Goal: Information Seeking & Learning: Learn about a topic

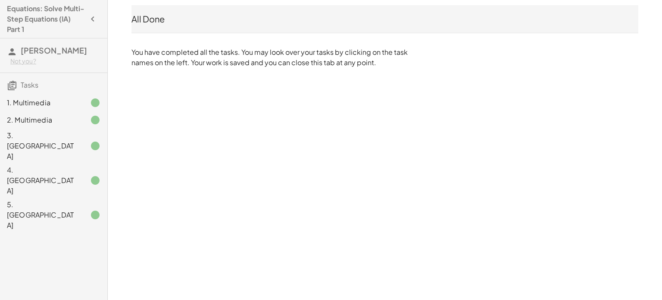
click at [93, 100] on icon at bounding box center [95, 102] width 10 height 10
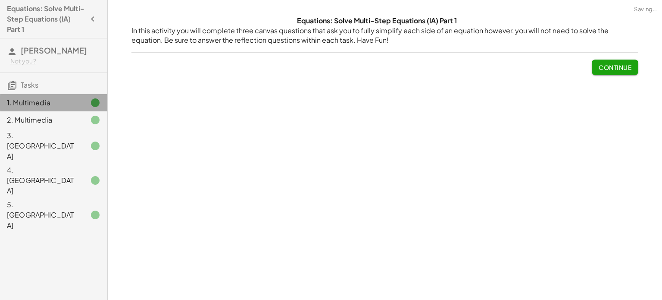
click at [42, 51] on span "[PERSON_NAME]" at bounding box center [54, 50] width 66 height 10
click at [26, 29] on h4 "Equations: Solve Multi-Step Equations (IA) Part 1" at bounding box center [46, 18] width 78 height 31
click at [12, 19] on h4 "Equations: Solve Multi-Step Equations (IA) Part 1" at bounding box center [46, 18] width 78 height 31
click at [91, 20] on icon "button" at bounding box center [92, 19] width 10 height 10
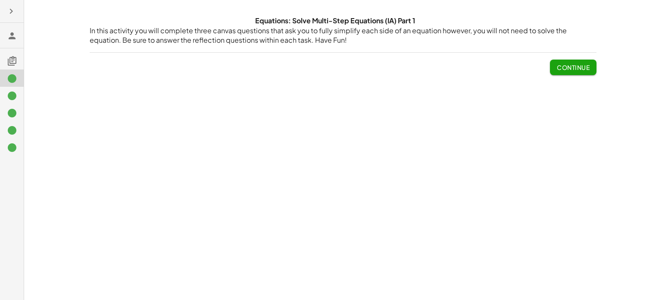
click at [7, 9] on icon "button" at bounding box center [11, 11] width 10 height 10
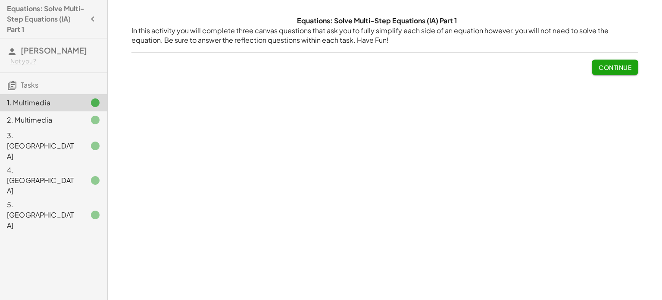
click at [17, 62] on div "Not you?" at bounding box center [55, 61] width 90 height 9
click at [57, 117] on div "2. Multimedia" at bounding box center [41, 120] width 69 height 10
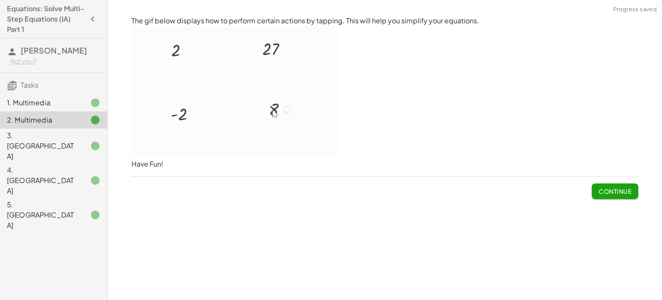
click at [66, 106] on div "1. Multimedia" at bounding box center [41, 102] width 69 height 10
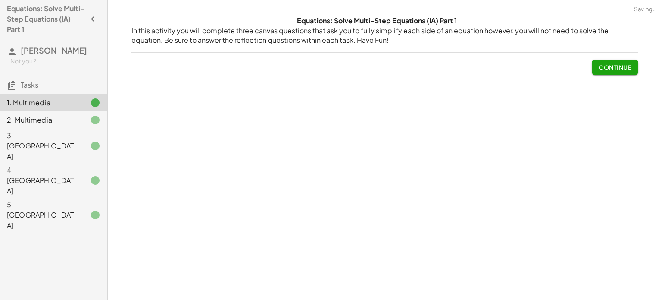
click at [629, 69] on span "Continue" at bounding box center [615, 67] width 33 height 8
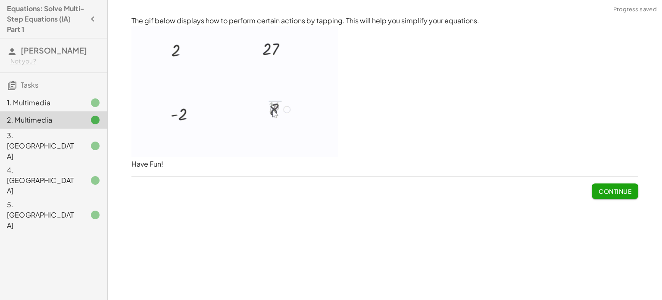
click at [15, 137] on div "3. [GEOGRAPHIC_DATA]" at bounding box center [41, 145] width 69 height 31
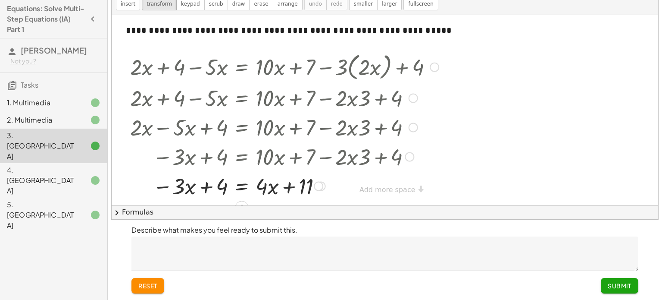
scroll to position [12, 0]
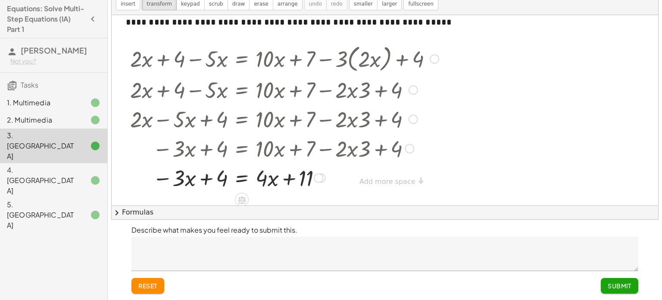
click at [235, 153] on div at bounding box center [284, 147] width 317 height 29
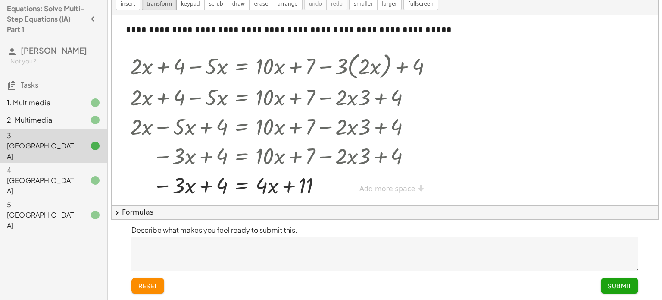
scroll to position [3, 0]
click at [490, 58] on div at bounding box center [385, 107] width 547 height 190
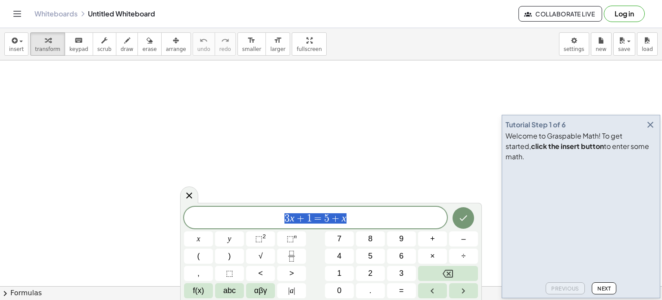
drag, startPoint x: 358, startPoint y: 218, endPoint x: 15, endPoint y: 233, distance: 343.4
click at [15, 233] on body "Graspable Math Activities Get Started Activity Bank Assigned Work Classes White…" at bounding box center [331, 150] width 662 height 300
click at [203, 259] on button "(" at bounding box center [198, 255] width 29 height 15
click at [195, 239] on button "x" at bounding box center [198, 238] width 29 height 15
click at [422, 240] on button "+" at bounding box center [432, 238] width 29 height 15
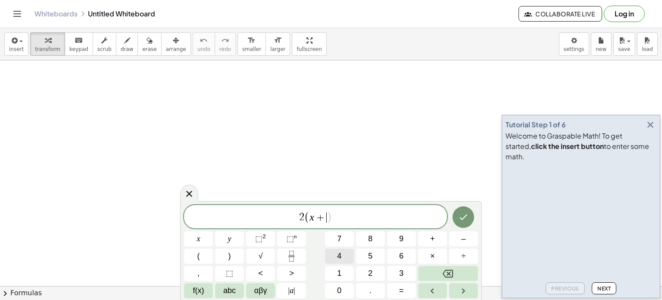
click at [345, 253] on button "4" at bounding box center [339, 255] width 29 height 15
click at [230, 256] on span ")" at bounding box center [229, 256] width 3 height 12
click at [459, 255] on button "÷" at bounding box center [463, 255] width 29 height 15
click at [399, 270] on span "3" at bounding box center [401, 273] width 4 height 12
click at [396, 281] on button "3" at bounding box center [401, 273] width 29 height 15
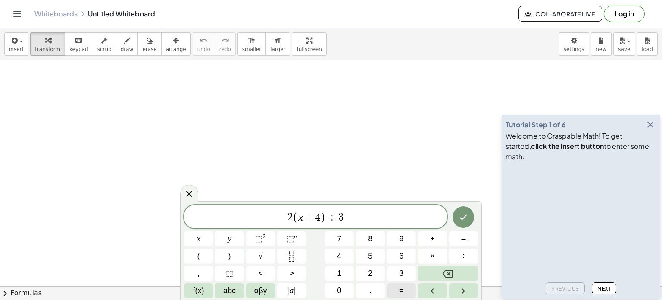
click at [400, 290] on span "=" at bounding box center [401, 290] width 5 height 12
click at [393, 278] on button "3" at bounding box center [401, 273] width 29 height 15
click at [367, 273] on button "2" at bounding box center [370, 273] width 29 height 15
click at [459, 220] on icon "Done" at bounding box center [463, 217] width 10 height 10
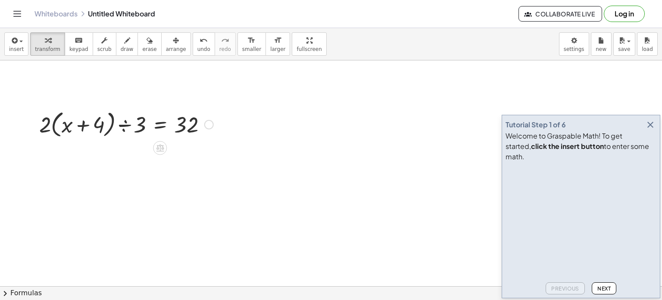
click at [129, 130] on div at bounding box center [126, 123] width 183 height 33
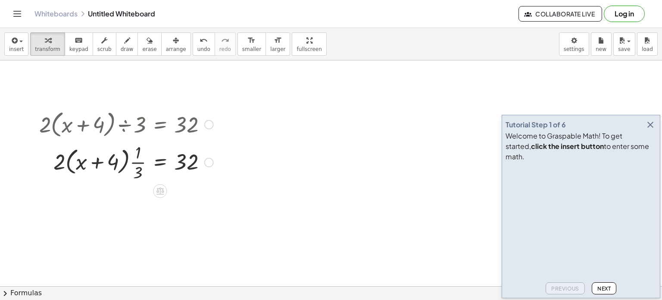
click at [140, 165] on div at bounding box center [126, 161] width 183 height 43
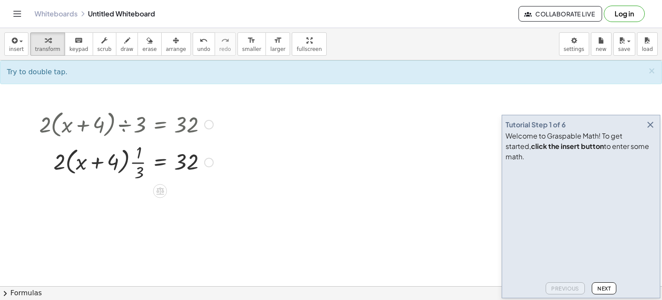
click at [140, 165] on div at bounding box center [126, 161] width 183 height 43
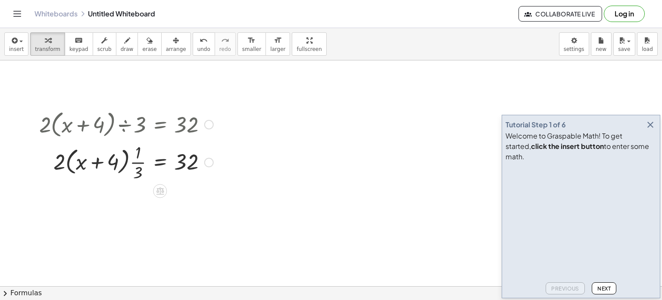
click at [140, 165] on div at bounding box center [126, 161] width 183 height 43
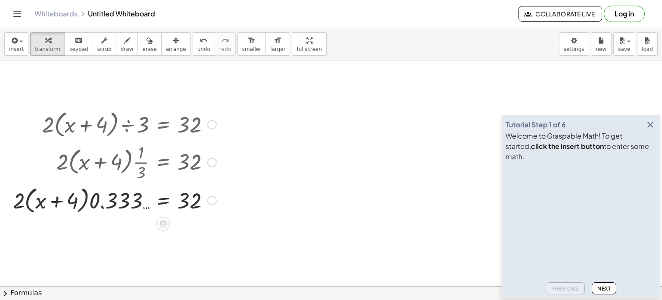
click at [100, 200] on div at bounding box center [115, 199] width 212 height 33
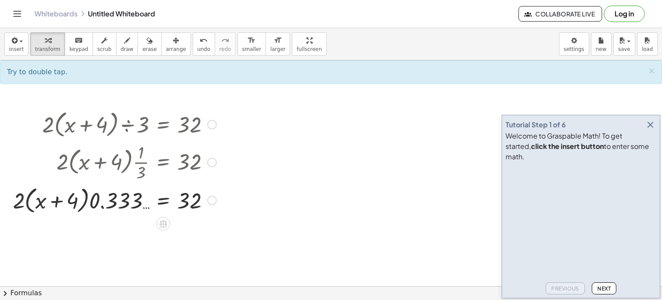
click at [102, 202] on div at bounding box center [115, 199] width 212 height 33
click at [129, 205] on div at bounding box center [115, 199] width 212 height 33
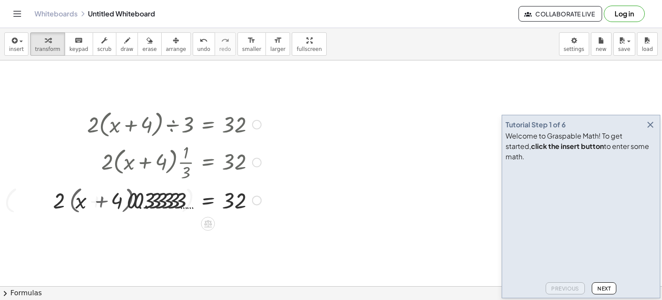
click at [129, 205] on div at bounding box center [126, 199] width 277 height 33
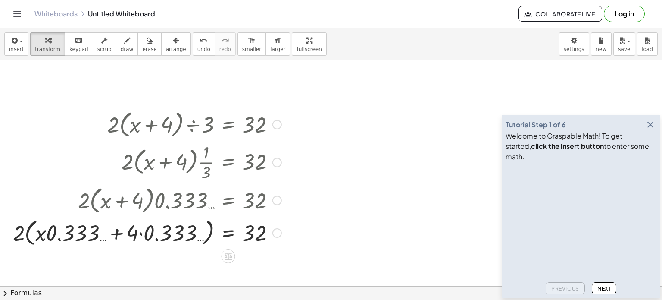
click at [278, 128] on div at bounding box center [276, 124] width 9 height 9
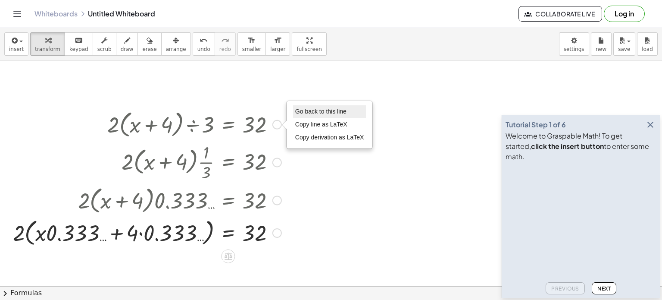
click at [306, 111] on span "Go back to this line" at bounding box center [320, 111] width 51 height 7
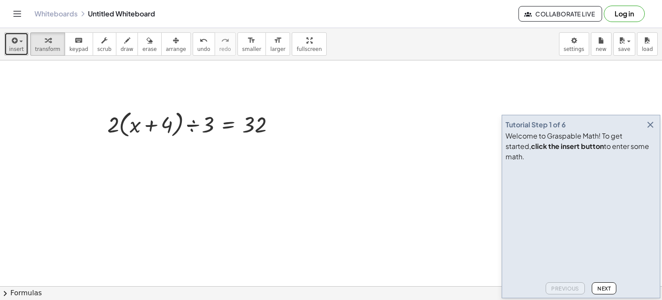
click at [14, 37] on icon "button" at bounding box center [14, 40] width 8 height 10
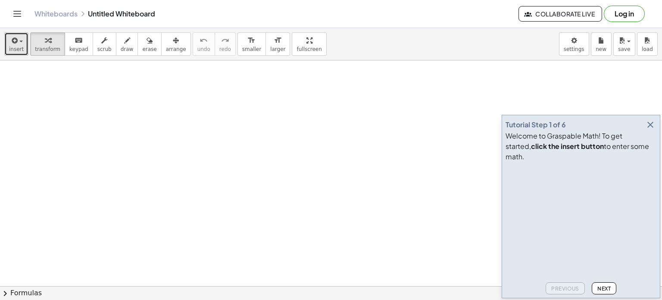
click at [19, 47] on span "insert" at bounding box center [16, 49] width 15 height 6
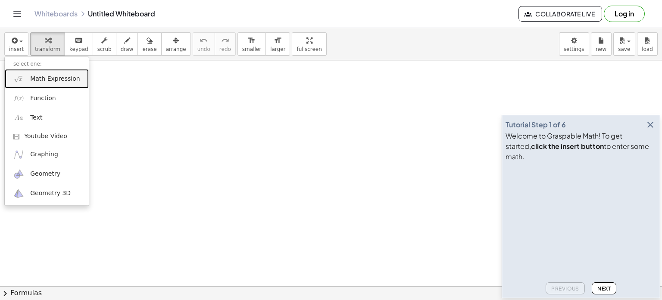
click at [51, 80] on span "Math Expression" at bounding box center [55, 79] width 50 height 9
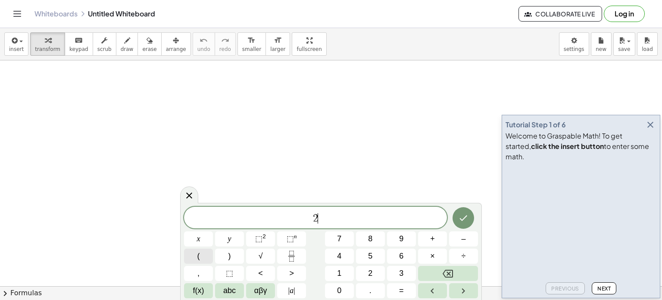
click at [195, 253] on button "(" at bounding box center [198, 255] width 29 height 15
click at [192, 241] on button "x" at bounding box center [198, 238] width 29 height 15
click at [433, 240] on span "+" at bounding box center [432, 239] width 5 height 12
click at [341, 256] on span "4" at bounding box center [339, 256] width 4 height 12
click at [241, 261] on button ")" at bounding box center [229, 255] width 29 height 15
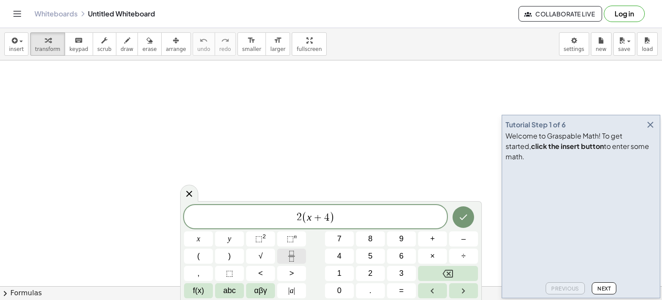
click at [291, 259] on icon "Fraction" at bounding box center [291, 255] width 11 height 11
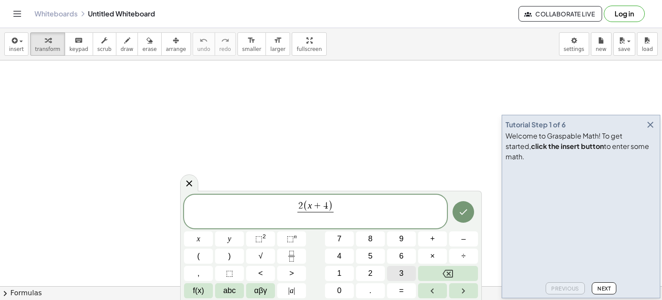
click at [394, 277] on button "3" at bounding box center [401, 273] width 29 height 15
click at [455, 244] on button "–" at bounding box center [463, 238] width 29 height 15
click at [369, 240] on span "8" at bounding box center [370, 239] width 4 height 12
click at [401, 286] on span "=" at bounding box center [401, 290] width 5 height 12
click at [394, 275] on button "3" at bounding box center [401, 273] width 29 height 15
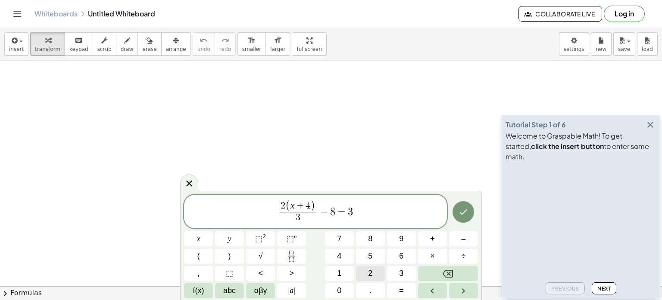
click at [378, 276] on button "2" at bounding box center [370, 273] width 29 height 15
click at [459, 218] on button "Done" at bounding box center [464, 212] width 22 height 22
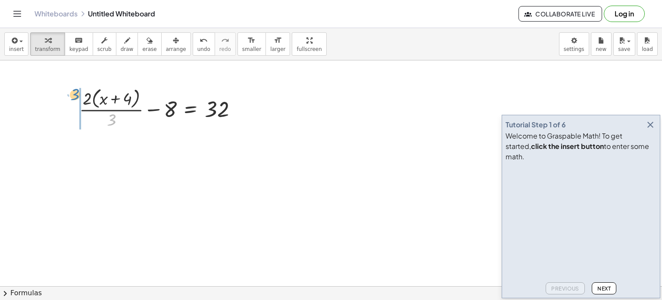
drag, startPoint x: 109, startPoint y: 118, endPoint x: 72, endPoint y: 93, distance: 44.6
click at [72, 93] on div "· 3 + · 2 · ( + x + 4 ) · 3 − 8 = 32" at bounding box center [158, 108] width 184 height 50
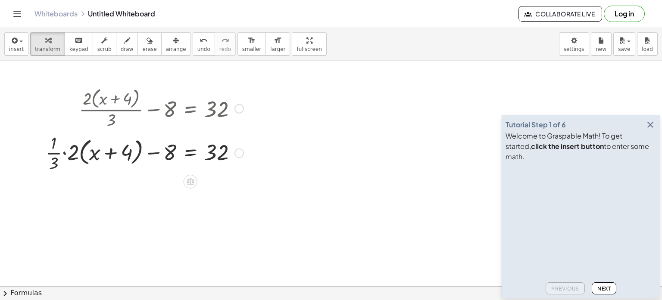
click at [67, 154] on div at bounding box center [144, 152] width 206 height 43
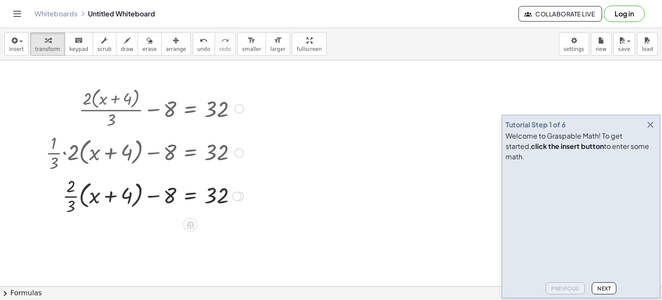
click at [84, 185] on div at bounding box center [144, 195] width 206 height 43
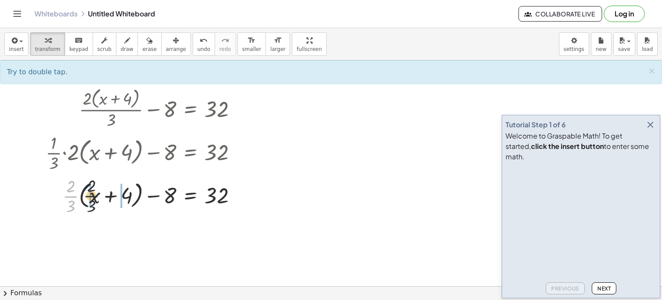
drag, startPoint x: 73, startPoint y: 197, endPoint x: 96, endPoint y: 196, distance: 22.4
click at [96, 196] on div at bounding box center [144, 195] width 206 height 43
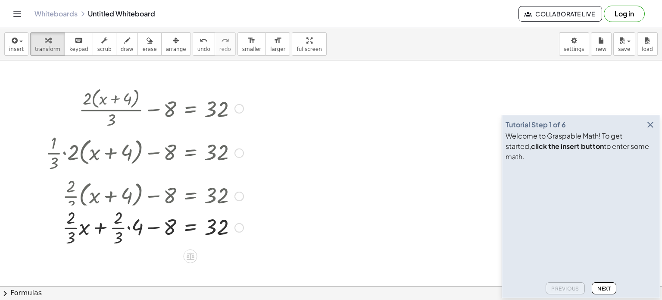
click at [97, 196] on div at bounding box center [144, 195] width 206 height 43
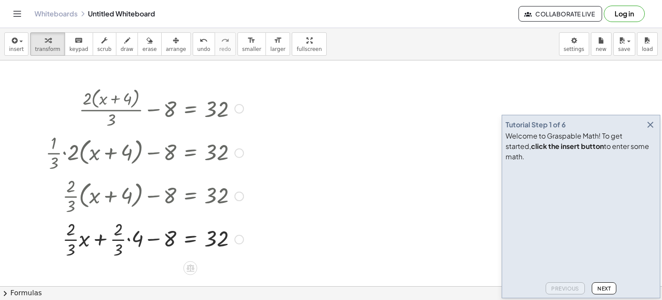
click at [100, 243] on div at bounding box center [144, 238] width 206 height 43
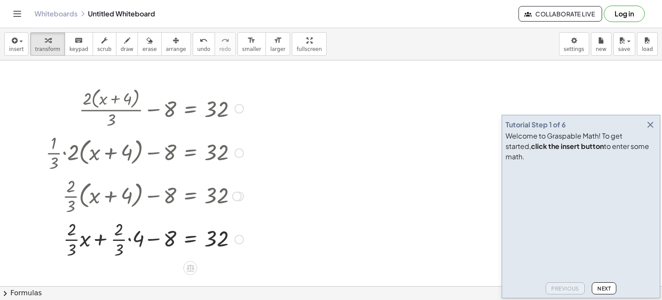
click at [100, 243] on div at bounding box center [144, 238] width 206 height 43
click at [91, 196] on div at bounding box center [144, 195] width 206 height 43
click at [235, 113] on div at bounding box center [144, 108] width 206 height 46
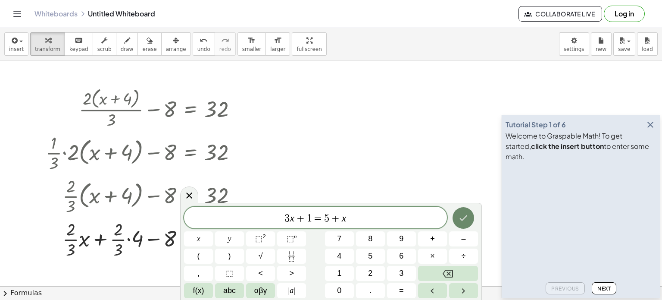
click at [469, 215] on button "Done" at bounding box center [464, 218] width 22 height 22
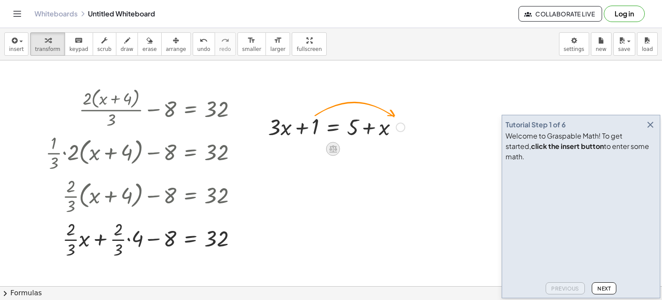
click at [336, 147] on icon at bounding box center [333, 148] width 8 height 7
click at [235, 107] on div at bounding box center [238, 108] width 9 height 9
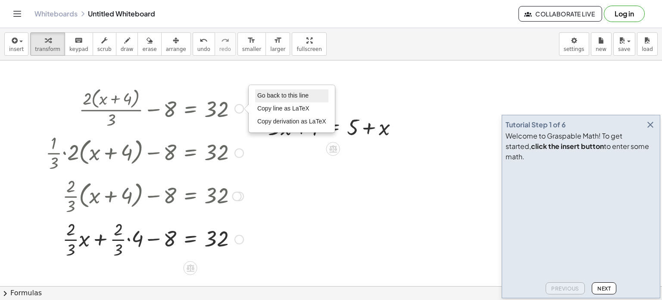
click at [263, 96] on span "Go back to this line" at bounding box center [282, 95] width 51 height 7
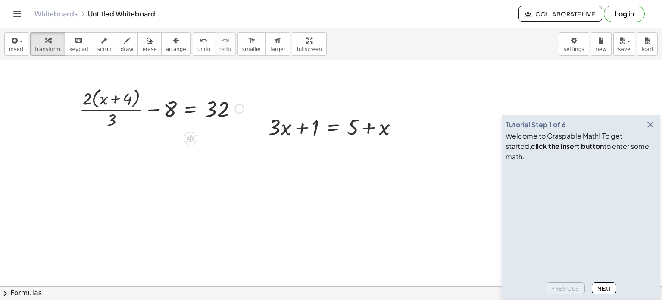
click at [114, 113] on div at bounding box center [161, 108] width 173 height 46
drag, startPoint x: 114, startPoint y: 117, endPoint x: 94, endPoint y: 90, distance: 33.9
click at [94, 90] on div at bounding box center [161, 108] width 173 height 46
click at [110, 121] on div at bounding box center [161, 108] width 173 height 46
drag, startPoint x: 110, startPoint y: 121, endPoint x: 112, endPoint y: 126, distance: 5.2
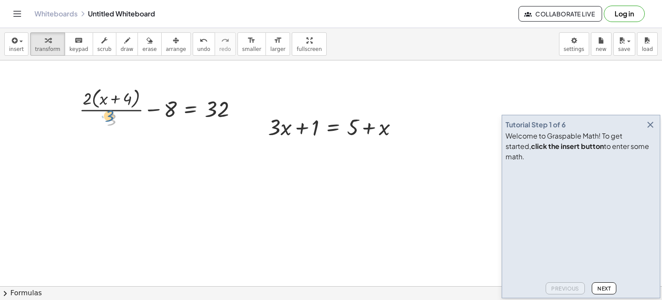
click at [112, 126] on div at bounding box center [161, 108] width 173 height 46
click at [12, 50] on span "insert" at bounding box center [16, 49] width 15 height 6
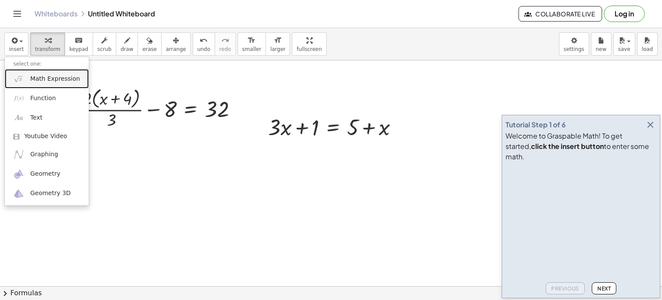
click at [30, 78] on span "Math Expression" at bounding box center [55, 79] width 50 height 9
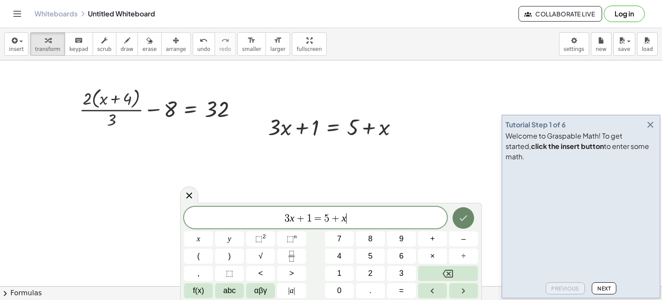
click at [459, 221] on icon "Done" at bounding box center [463, 217] width 10 height 10
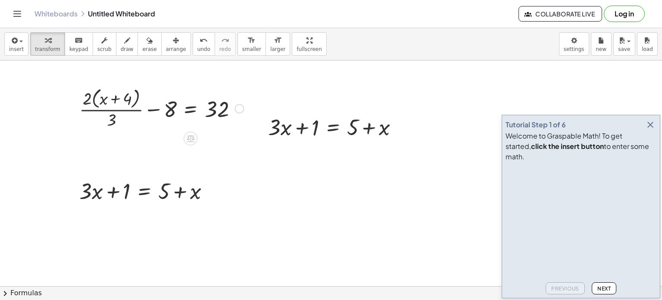
click at [238, 109] on div "Go back to this line Copy line as LaTeX Copy derivation as LaTeX" at bounding box center [239, 108] width 9 height 9
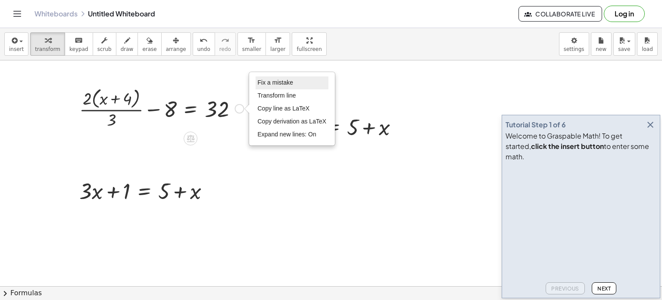
click at [258, 81] on span "Fix a mistake" at bounding box center [275, 82] width 35 height 7
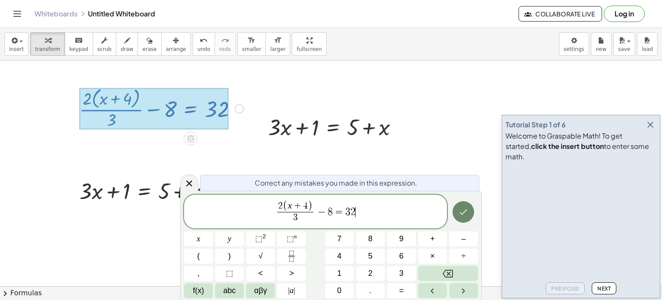
click at [465, 214] on icon "Done" at bounding box center [463, 211] width 10 height 10
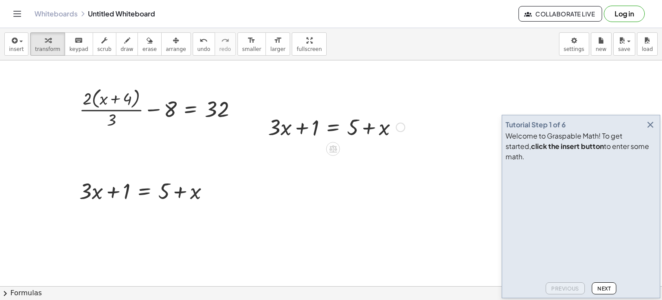
click at [337, 125] on div at bounding box center [336, 126] width 145 height 29
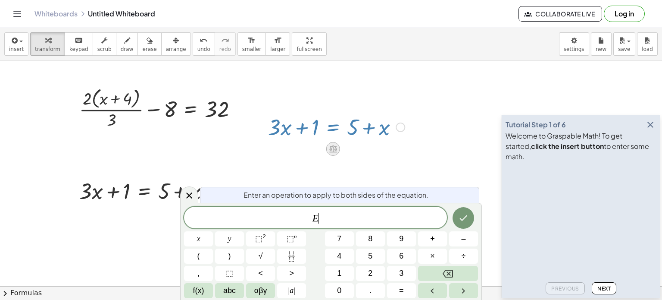
click at [336, 144] on icon at bounding box center [332, 148] width 9 height 9
click at [401, 128] on div at bounding box center [400, 126] width 9 height 9
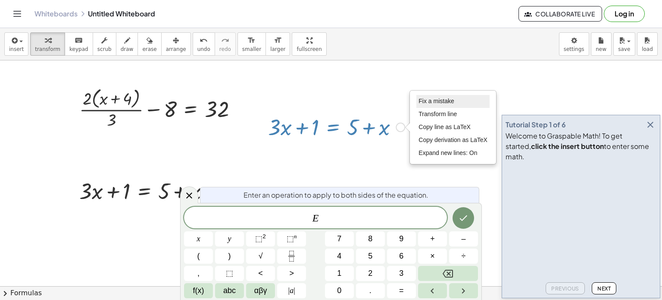
click at [428, 101] on span "Fix a mistake" at bounding box center [436, 100] width 35 height 7
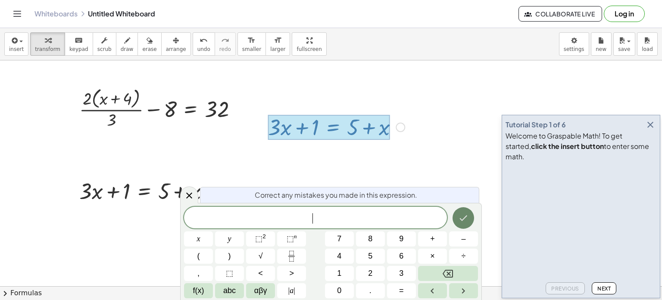
click at [455, 216] on button "Done" at bounding box center [464, 218] width 22 height 22
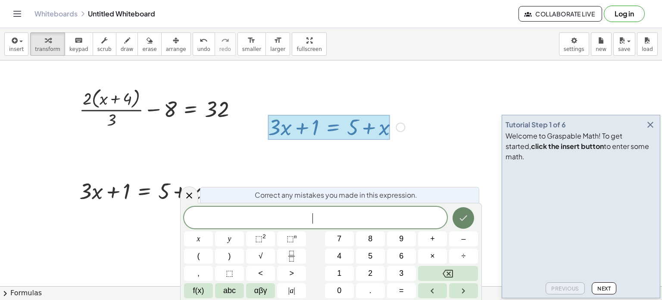
click at [455, 216] on button "Done" at bounding box center [464, 218] width 22 height 22
click at [191, 109] on div "+ · 2 · ( + x + 4 ) · 3 − 8 = 32 Fix a mistake Transform line Copy line as LaTe…" at bounding box center [191, 109] width 0 height 0
click at [237, 110] on div "Fix a mistake Transform line Copy line as LaTeX Copy derivation as LaTeX Expand…" at bounding box center [239, 108] width 9 height 9
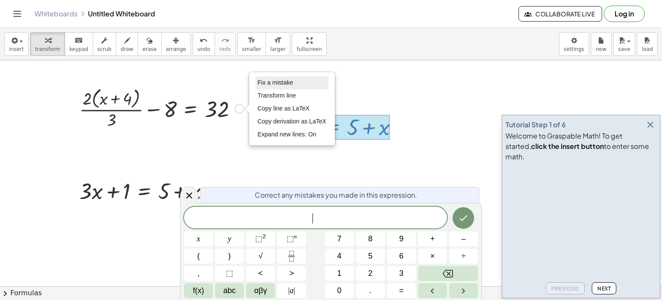
click at [304, 87] on li "Fix a mistake" at bounding box center [292, 82] width 73 height 13
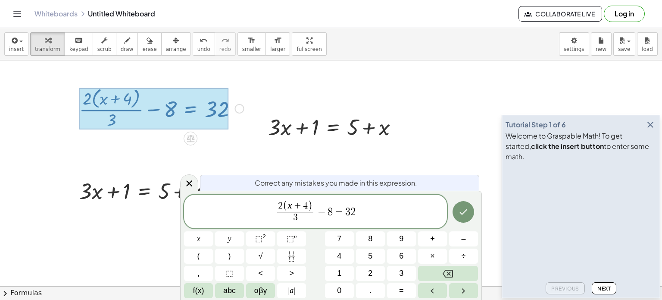
click at [386, 128] on div at bounding box center [336, 126] width 145 height 29
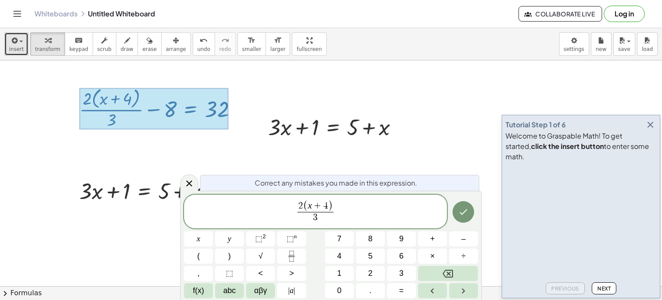
click at [20, 37] on div "button" at bounding box center [16, 40] width 15 height 10
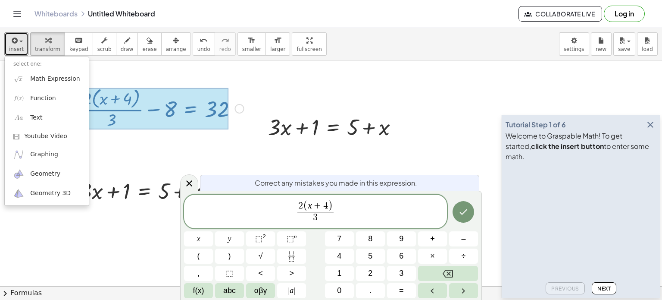
click at [128, 96] on div at bounding box center [154, 108] width 150 height 41
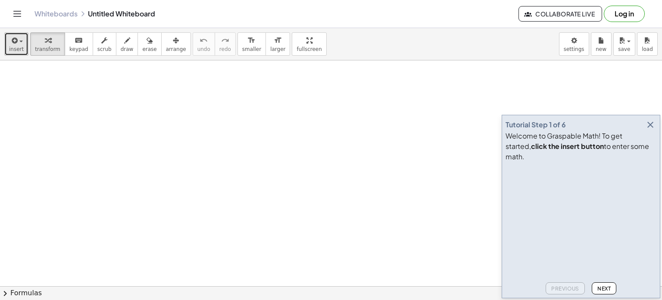
click at [23, 50] on button "insert" at bounding box center [16, 43] width 24 height 23
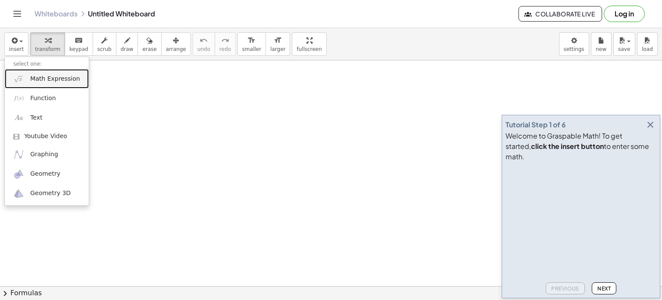
click at [56, 82] on span "Math Expression" at bounding box center [55, 79] width 50 height 9
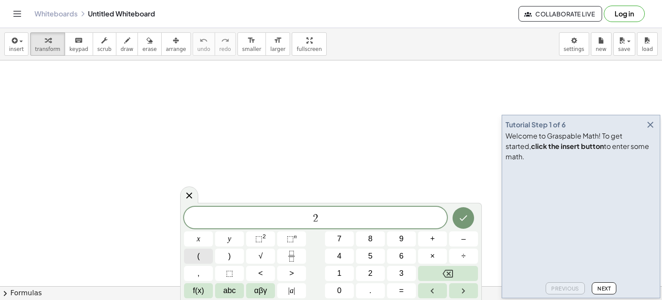
click at [192, 256] on button "(" at bounding box center [198, 255] width 29 height 15
click at [428, 242] on button "+" at bounding box center [432, 238] width 29 height 15
click at [228, 261] on button ")" at bounding box center [229, 255] width 29 height 15
click at [288, 256] on icon "Fraction" at bounding box center [291, 255] width 11 height 11
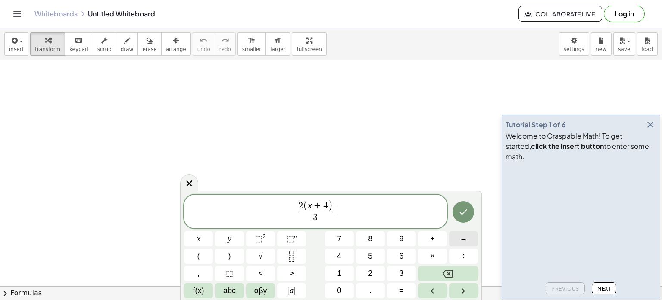
click at [456, 241] on button "–" at bounding box center [463, 238] width 29 height 15
click at [370, 238] on span "8" at bounding box center [370, 239] width 4 height 12
click at [396, 288] on button "=" at bounding box center [401, 290] width 29 height 15
click at [397, 276] on button "3" at bounding box center [401, 273] width 29 height 15
click at [378, 269] on button "2" at bounding box center [370, 273] width 29 height 15
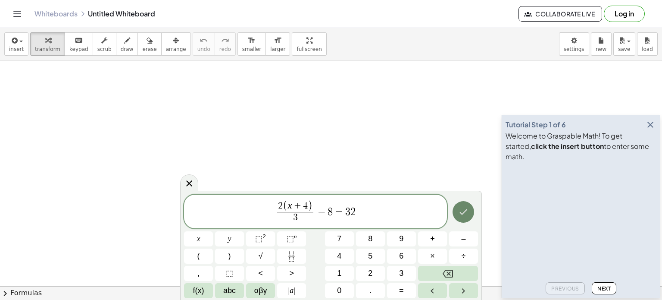
click at [458, 220] on button "Done" at bounding box center [464, 212] width 22 height 22
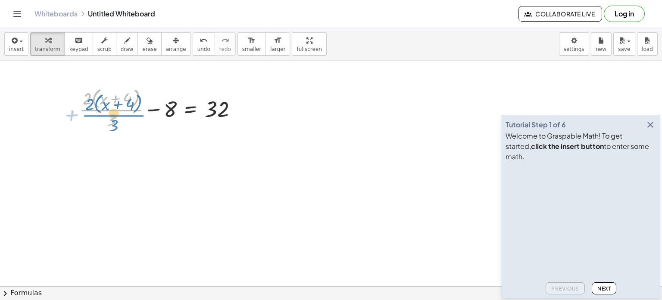
drag, startPoint x: 107, startPoint y: 112, endPoint x: 101, endPoint y: 119, distance: 8.9
click at [101, 119] on div at bounding box center [161, 108] width 173 height 46
drag, startPoint x: 109, startPoint y: 122, endPoint x: 108, endPoint y: 130, distance: 7.9
click at [108, 130] on div at bounding box center [161, 108] width 173 height 46
drag, startPoint x: 108, startPoint y: 130, endPoint x: 164, endPoint y: 114, distance: 58.1
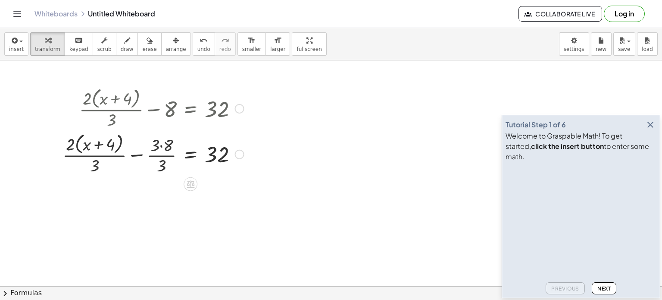
click at [159, 155] on div at bounding box center [153, 154] width 190 height 46
click at [238, 109] on div at bounding box center [239, 108] width 9 height 9
click at [302, 97] on span "Go back to this line" at bounding box center [283, 95] width 51 height 7
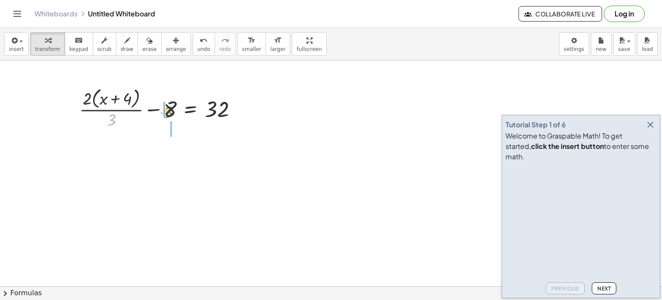
drag, startPoint x: 113, startPoint y: 116, endPoint x: 169, endPoint y: 107, distance: 56.8
click at [169, 107] on div at bounding box center [161, 108] width 173 height 46
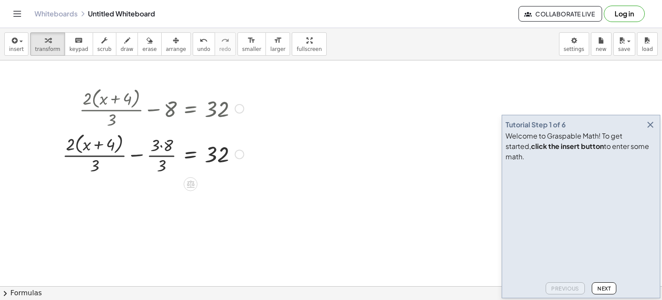
click at [167, 105] on div at bounding box center [153, 108] width 190 height 46
click at [161, 158] on div at bounding box center [153, 154] width 190 height 46
click at [131, 156] on div at bounding box center [153, 154] width 190 height 46
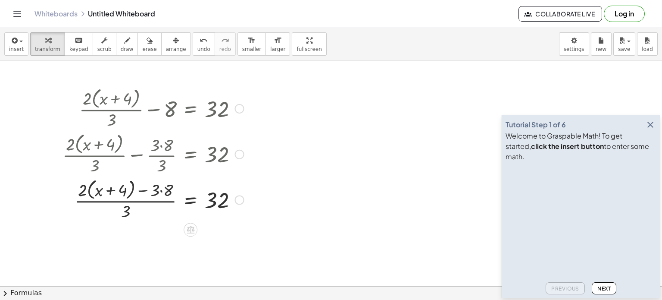
click at [139, 203] on div at bounding box center [153, 199] width 190 height 46
click at [238, 107] on div at bounding box center [239, 108] width 9 height 9
click at [281, 96] on span "Go back to this line" at bounding box center [283, 95] width 51 height 7
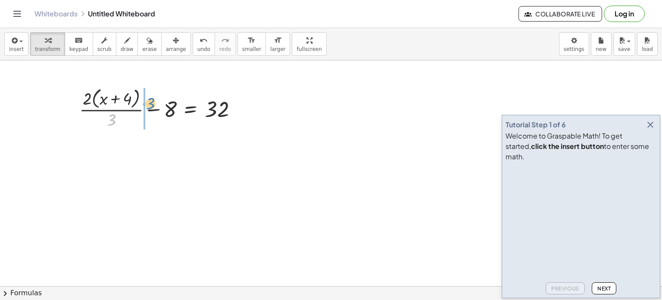
drag, startPoint x: 114, startPoint y: 121, endPoint x: 153, endPoint y: 106, distance: 41.5
click at [153, 106] on div at bounding box center [161, 108] width 173 height 46
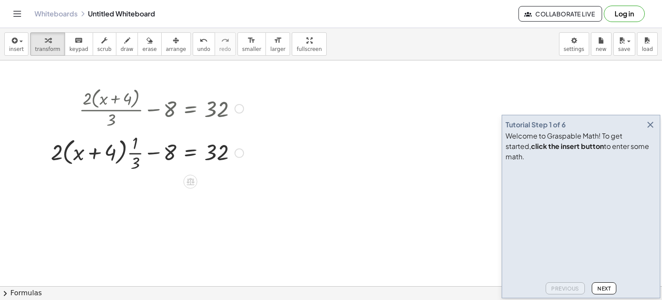
click at [239, 102] on div at bounding box center [147, 108] width 201 height 46
click at [241, 109] on div at bounding box center [238, 108] width 9 height 9
click at [267, 97] on span "Go back to this line" at bounding box center [282, 95] width 51 height 7
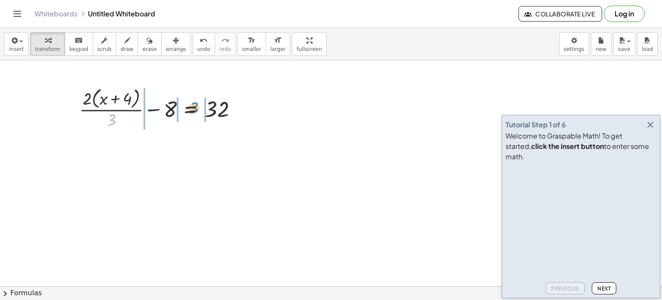
drag, startPoint x: 114, startPoint y: 125, endPoint x: 197, endPoint y: 112, distance: 83.6
click at [197, 112] on div at bounding box center [161, 108] width 173 height 46
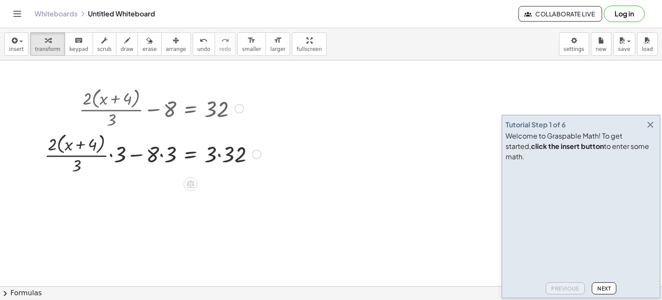
click at [163, 155] on div at bounding box center [152, 154] width 225 height 46
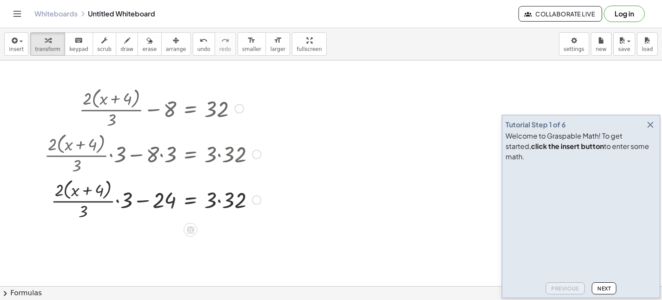
click at [139, 204] on div at bounding box center [152, 199] width 225 height 46
click at [146, 200] on div at bounding box center [152, 199] width 225 height 46
click at [238, 111] on div at bounding box center [238, 108] width 9 height 9
click at [276, 98] on span "Go back to this line" at bounding box center [282, 95] width 51 height 7
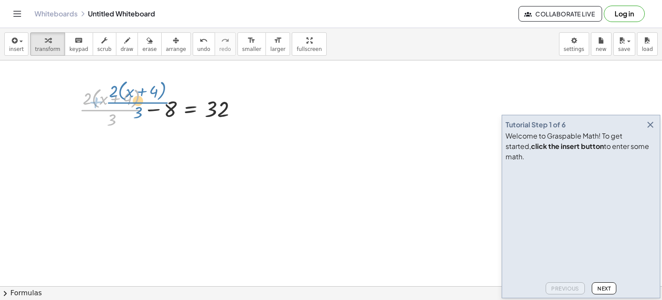
drag, startPoint x: 112, startPoint y: 112, endPoint x: 129, endPoint y: 108, distance: 17.5
click at [129, 108] on div at bounding box center [161, 108] width 173 height 46
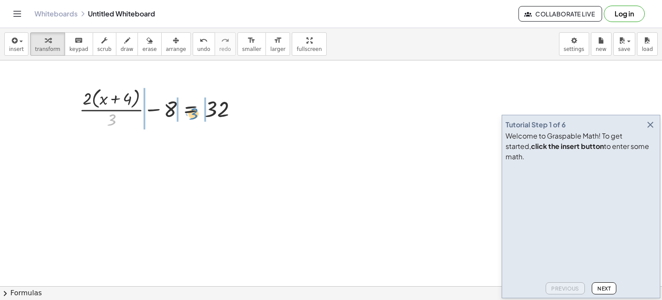
drag, startPoint x: 112, startPoint y: 116, endPoint x: 191, endPoint y: 109, distance: 80.0
click at [191, 109] on div at bounding box center [161, 108] width 173 height 46
drag, startPoint x: 113, startPoint y: 118, endPoint x: 173, endPoint y: 108, distance: 60.7
click at [173, 108] on div at bounding box center [161, 108] width 173 height 46
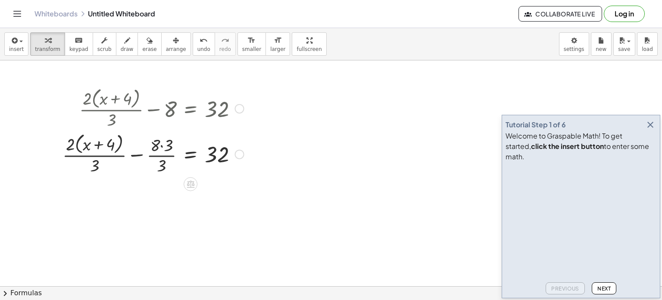
click at [163, 154] on div at bounding box center [153, 154] width 190 height 46
click at [161, 144] on div at bounding box center [153, 154] width 190 height 46
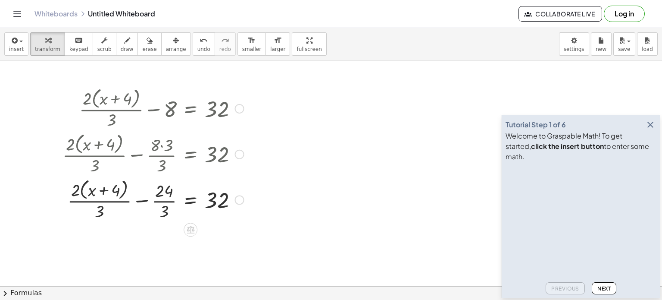
click at [171, 200] on div at bounding box center [153, 199] width 190 height 46
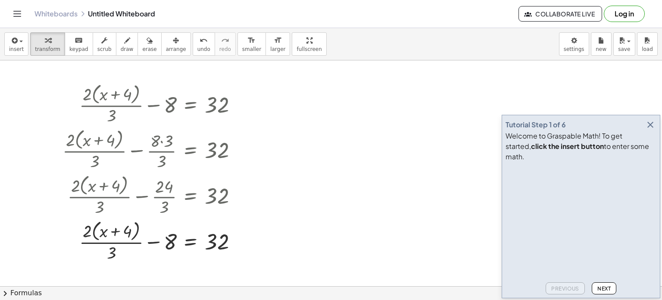
scroll to position [1, 0]
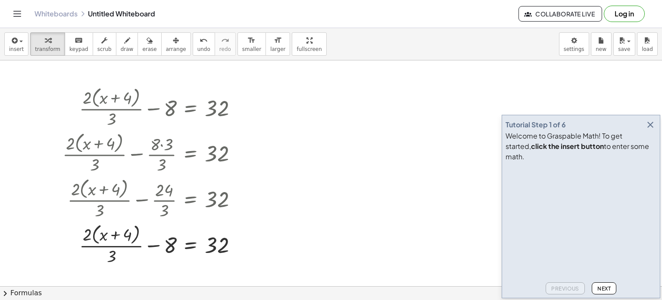
click at [261, 105] on div at bounding box center [331, 284] width 662 height 451
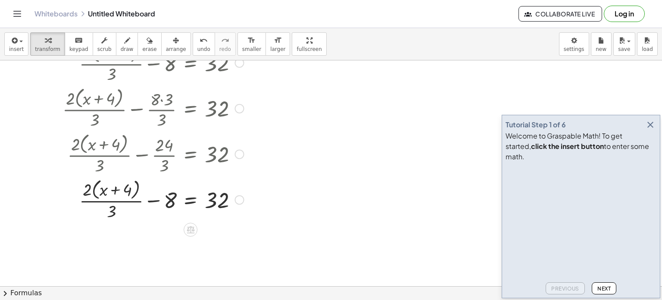
scroll to position [46, 0]
drag, startPoint x: 109, startPoint y: 208, endPoint x: 186, endPoint y: 189, distance: 79.3
click at [186, 189] on div at bounding box center [153, 198] width 190 height 46
drag, startPoint x: 115, startPoint y: 205, endPoint x: 129, endPoint y: 200, distance: 15.4
click at [129, 200] on div at bounding box center [153, 198] width 190 height 46
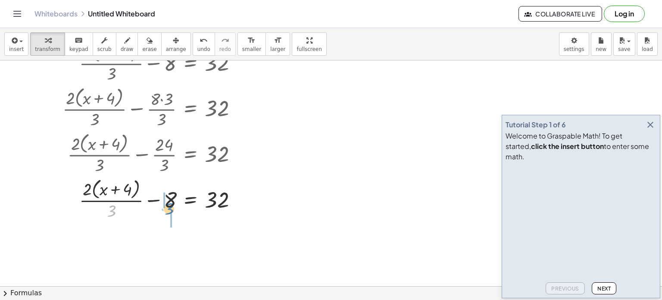
drag, startPoint x: 114, startPoint y: 209, endPoint x: 172, endPoint y: 212, distance: 58.7
click at [172, 212] on div at bounding box center [153, 198] width 190 height 46
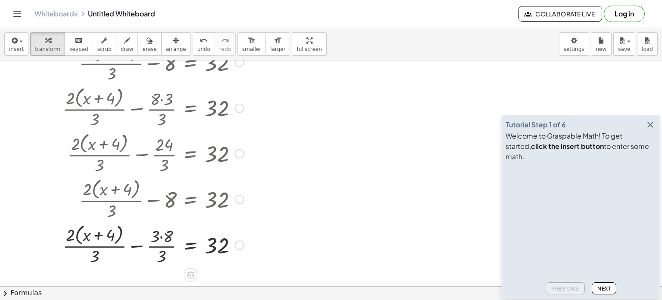
click at [166, 242] on div at bounding box center [153, 244] width 190 height 46
click at [162, 237] on div at bounding box center [153, 244] width 190 height 46
click at [162, 248] on div at bounding box center [153, 244] width 190 height 46
drag, startPoint x: 88, startPoint y: 234, endPoint x: 102, endPoint y: 233, distance: 14.3
click at [102, 233] on div at bounding box center [153, 244] width 190 height 46
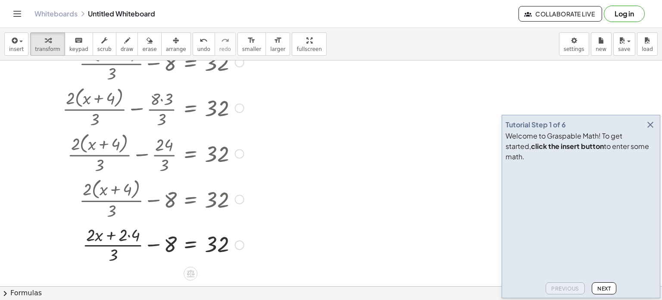
click at [111, 233] on div at bounding box center [153, 243] width 190 height 43
click at [133, 239] on div at bounding box center [153, 243] width 190 height 43
click at [123, 235] on div at bounding box center [153, 243] width 190 height 43
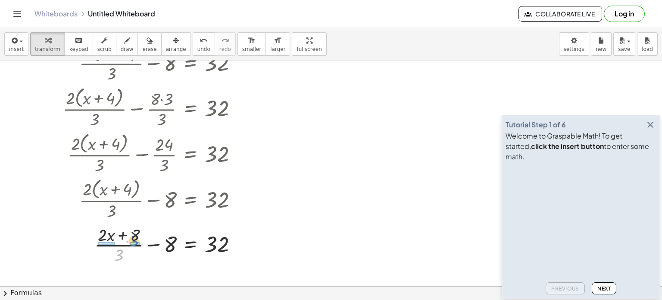
drag, startPoint x: 122, startPoint y: 250, endPoint x: 137, endPoint y: 233, distance: 23.2
click at [137, 233] on div at bounding box center [153, 243] width 190 height 43
click at [137, 240] on div at bounding box center [153, 243] width 190 height 43
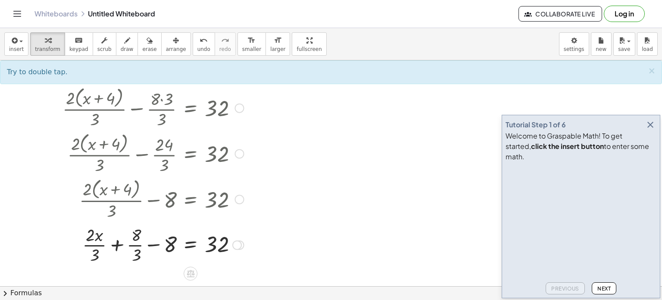
click at [137, 243] on div at bounding box center [153, 243] width 190 height 43
click at [100, 242] on div at bounding box center [153, 243] width 190 height 43
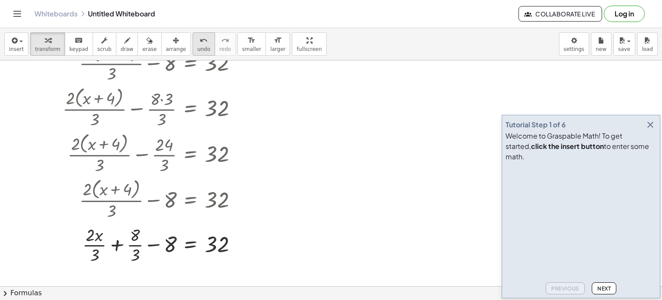
click at [197, 48] on span "undo" at bounding box center [203, 49] width 13 height 6
drag, startPoint x: 115, startPoint y: 253, endPoint x: 127, endPoint y: 226, distance: 28.9
click at [127, 226] on div at bounding box center [159, 243] width 178 height 43
click at [137, 247] on div at bounding box center [153, 243] width 190 height 43
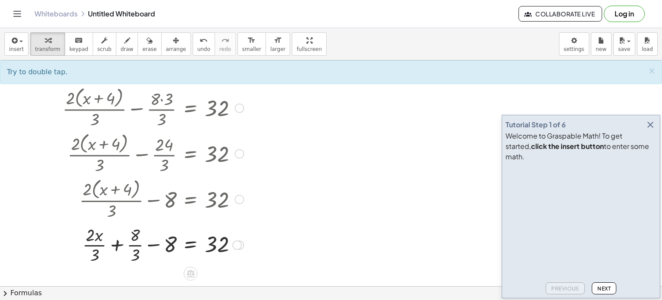
click at [134, 237] on div at bounding box center [153, 243] width 190 height 43
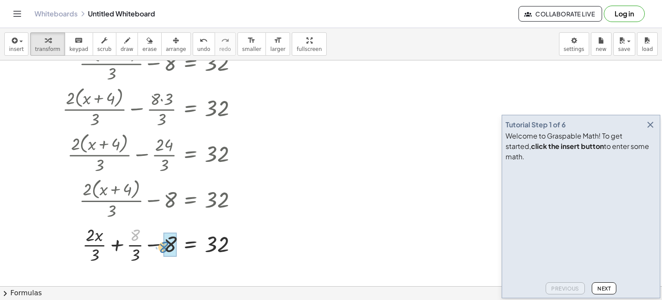
drag, startPoint x: 134, startPoint y: 237, endPoint x: 162, endPoint y: 249, distance: 30.5
click at [162, 249] on div at bounding box center [153, 243] width 190 height 43
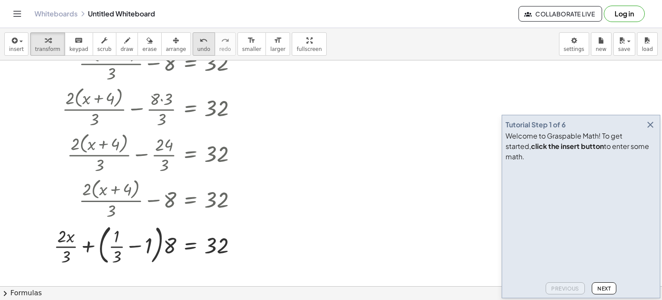
click at [197, 46] on span "undo" at bounding box center [203, 49] width 13 height 6
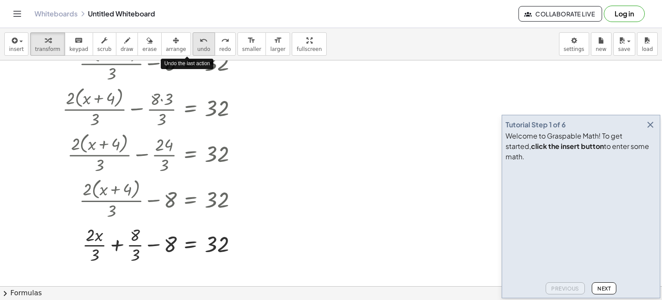
click at [197, 46] on span "undo" at bounding box center [203, 49] width 13 height 6
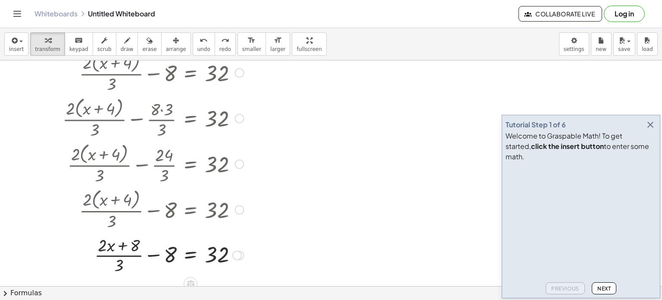
scroll to position [9, 0]
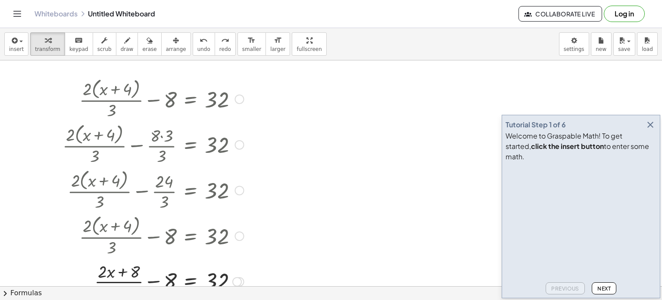
click at [165, 100] on div at bounding box center [153, 98] width 190 height 46
click at [234, 100] on div at bounding box center [153, 98] width 190 height 46
click at [236, 100] on div at bounding box center [239, 98] width 9 height 9
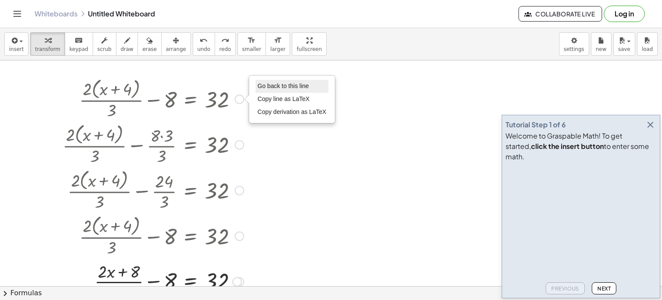
click at [299, 87] on span "Go back to this line" at bounding box center [283, 85] width 51 height 7
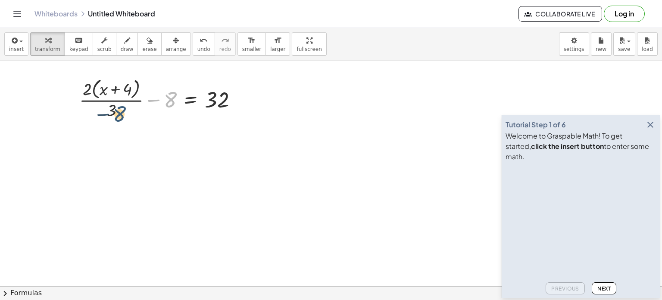
drag, startPoint x: 166, startPoint y: 99, endPoint x: 106, endPoint y: 114, distance: 61.5
click at [106, 114] on div at bounding box center [161, 98] width 173 height 46
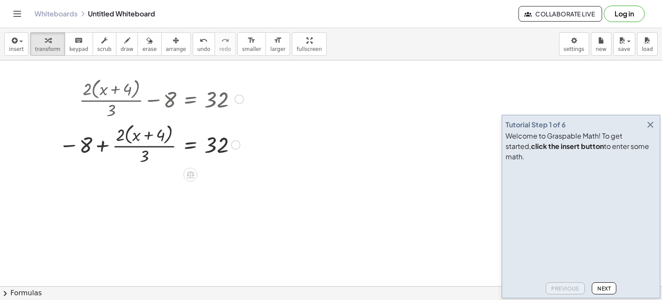
click at [241, 103] on div at bounding box center [151, 98] width 193 height 46
click at [238, 98] on div at bounding box center [238, 98] width 9 height 9
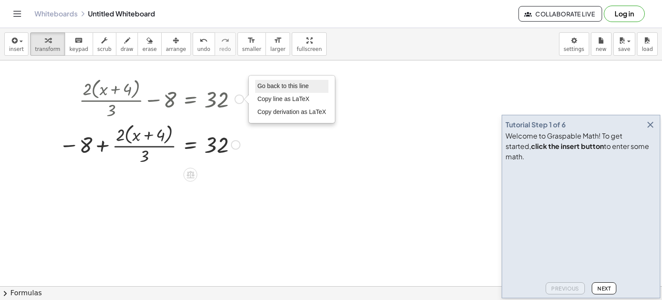
click at [287, 80] on li "Go back to this line" at bounding box center [291, 86] width 73 height 13
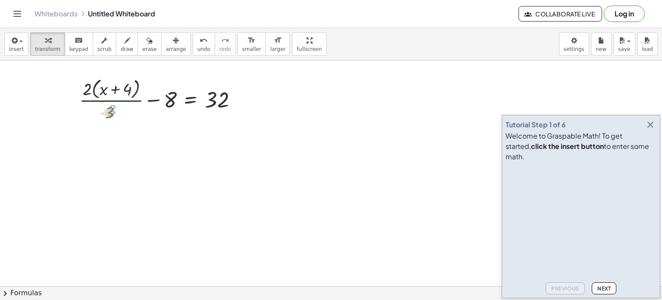
click at [103, 110] on div at bounding box center [161, 98] width 173 height 46
click at [186, 132] on icon at bounding box center [190, 128] width 9 height 9
click at [193, 128] on span "×" at bounding box center [190, 129] width 5 height 12
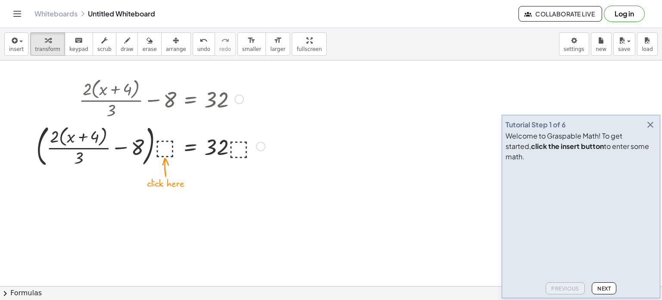
click at [171, 144] on div at bounding box center [150, 145] width 237 height 49
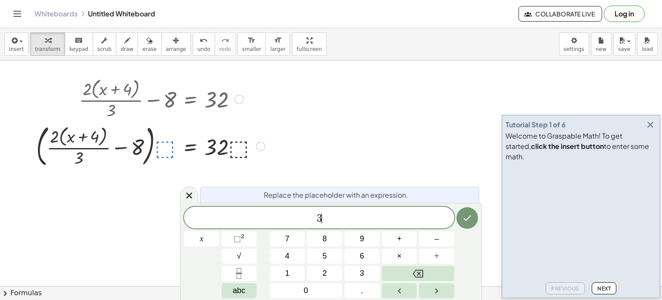
click at [166, 145] on div at bounding box center [150, 145] width 237 height 49
click at [473, 223] on button "Done" at bounding box center [467, 218] width 22 height 22
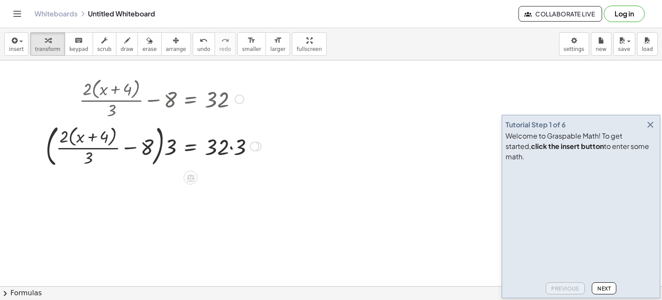
click at [227, 150] on div at bounding box center [153, 145] width 224 height 49
click at [230, 147] on div at bounding box center [153, 145] width 224 height 49
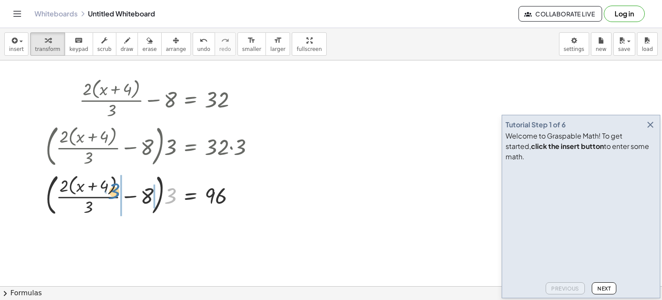
drag, startPoint x: 173, startPoint y: 188, endPoint x: 117, endPoint y: 184, distance: 56.7
click at [117, 184] on div at bounding box center [153, 194] width 224 height 49
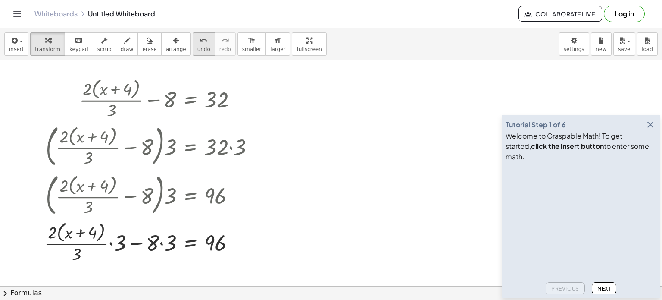
click at [197, 50] on span "undo" at bounding box center [203, 49] width 13 height 6
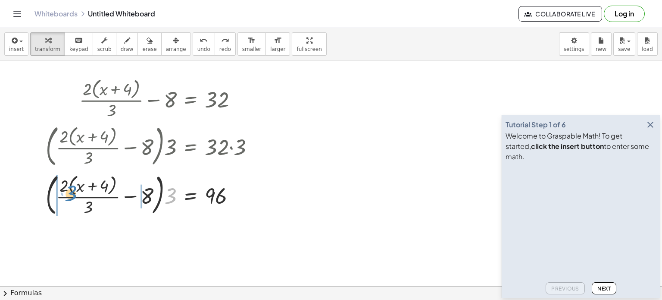
drag, startPoint x: 170, startPoint y: 193, endPoint x: 73, endPoint y: 191, distance: 97.0
click at [73, 191] on div at bounding box center [153, 194] width 224 height 49
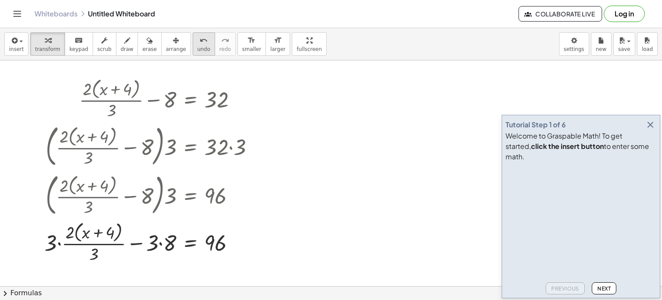
click at [200, 44] on icon "undo" at bounding box center [204, 40] width 8 height 10
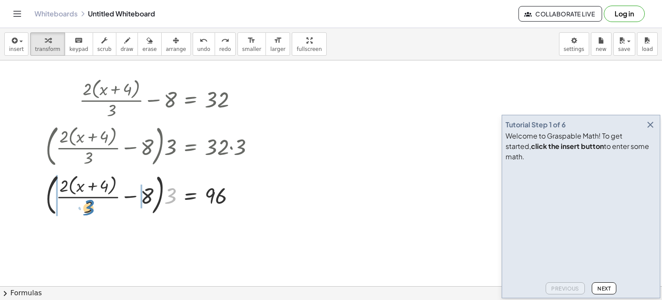
drag, startPoint x: 172, startPoint y: 199, endPoint x: 89, endPoint y: 210, distance: 83.1
click at [89, 210] on div at bounding box center [153, 194] width 224 height 49
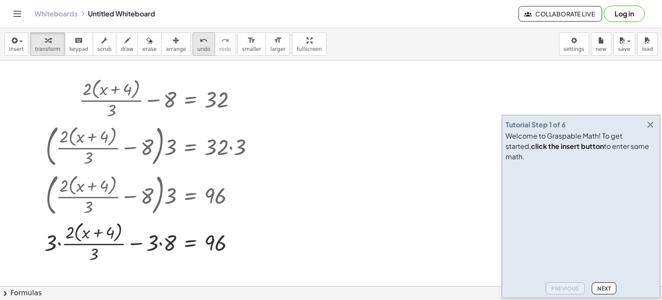
click at [200, 40] on icon "undo" at bounding box center [204, 40] width 8 height 10
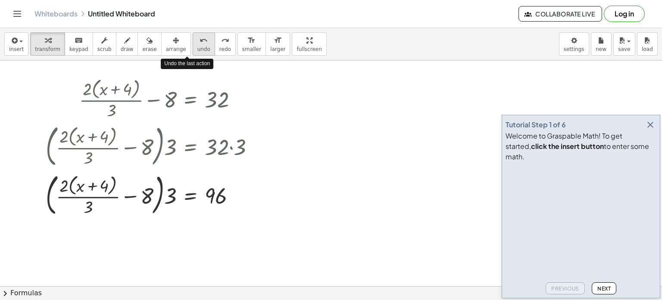
click at [200, 40] on icon "undo" at bounding box center [204, 40] width 8 height 10
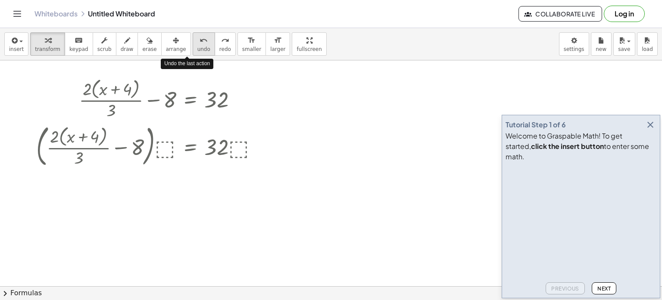
click at [200, 40] on icon "undo" at bounding box center [204, 40] width 8 height 10
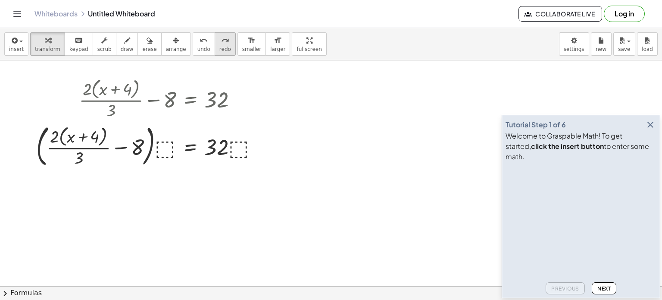
click at [221, 42] on icon "redo" at bounding box center [225, 40] width 8 height 10
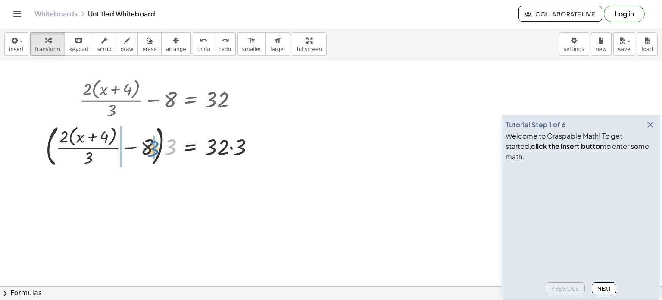
drag, startPoint x: 174, startPoint y: 144, endPoint x: 157, endPoint y: 145, distance: 17.3
click at [157, 145] on div at bounding box center [153, 145] width 224 height 49
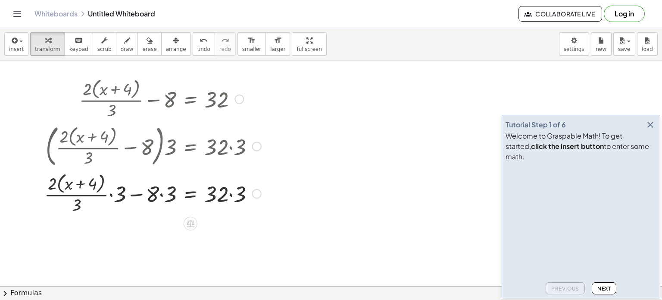
click at [163, 147] on div at bounding box center [152, 145] width 225 height 49
click at [166, 184] on div at bounding box center [152, 193] width 225 height 46
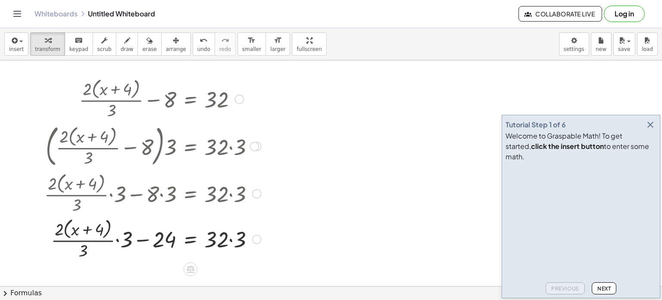
click at [117, 255] on div at bounding box center [152, 239] width 225 height 46
click at [119, 243] on div at bounding box center [152, 239] width 225 height 46
click at [153, 243] on div at bounding box center [152, 239] width 225 height 46
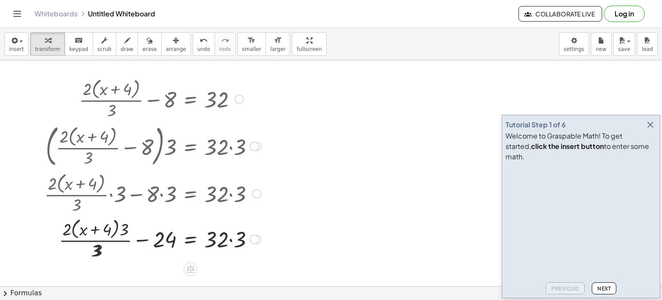
click at [153, 243] on div at bounding box center [152, 239] width 225 height 46
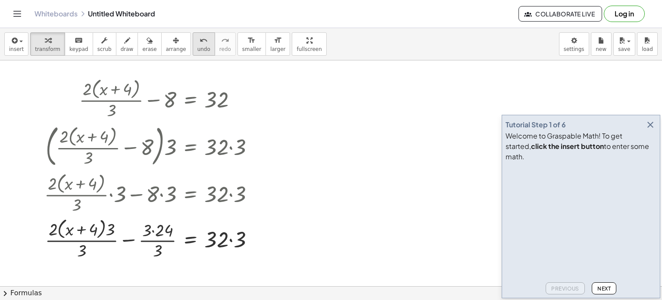
click at [197, 46] on span "undo" at bounding box center [203, 49] width 13 height 6
click at [200, 41] on icon "undo" at bounding box center [204, 40] width 8 height 10
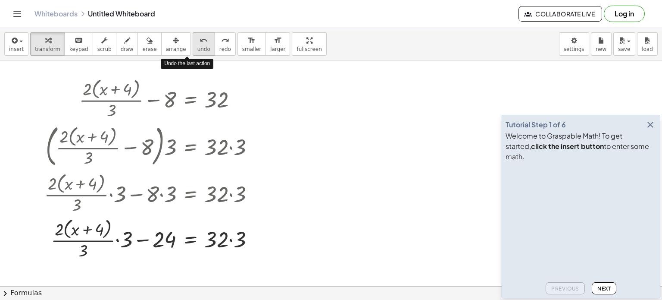
click at [193, 44] on button "undo undo" at bounding box center [204, 43] width 22 height 23
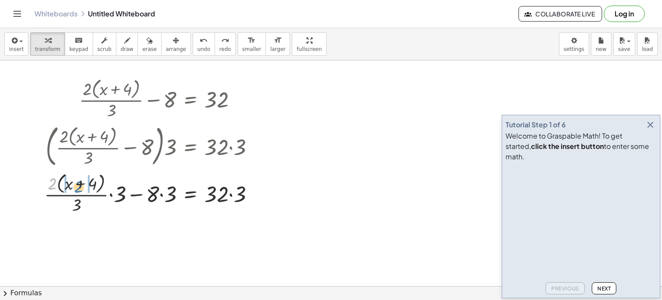
drag, startPoint x: 50, startPoint y: 182, endPoint x: 76, endPoint y: 182, distance: 26.3
click at [76, 182] on div at bounding box center [152, 193] width 225 height 46
click at [92, 181] on div at bounding box center [153, 192] width 224 height 43
click at [94, 183] on div at bounding box center [153, 192] width 224 height 43
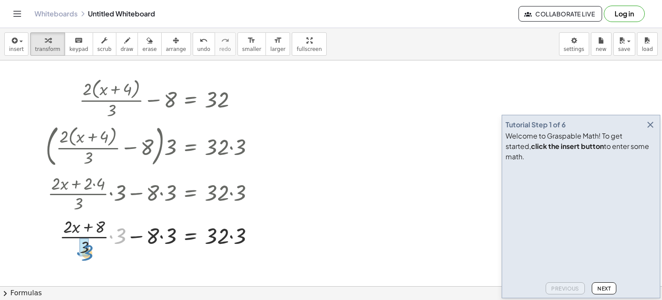
drag, startPoint x: 119, startPoint y: 231, endPoint x: 85, endPoint y: 247, distance: 36.8
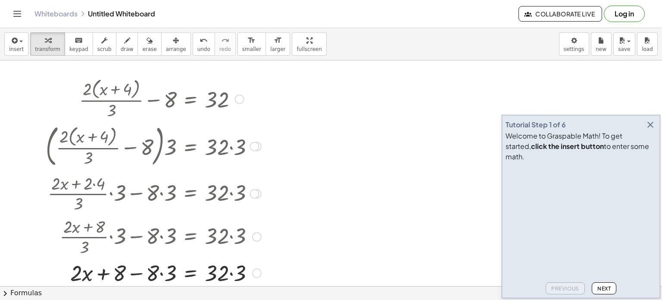
click at [163, 269] on div at bounding box center [153, 271] width 224 height 29
click at [230, 271] on div at bounding box center [153, 271] width 224 height 29
click at [144, 273] on div at bounding box center [153, 271] width 224 height 29
drag, startPoint x: 139, startPoint y: 272, endPoint x: 148, endPoint y: 269, distance: 10.1
click at [148, 269] on div at bounding box center [153, 271] width 224 height 29
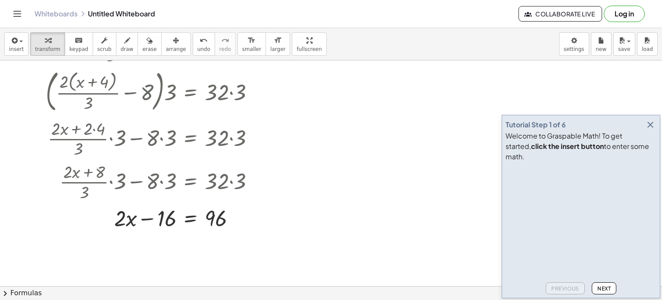
scroll to position [66, 0]
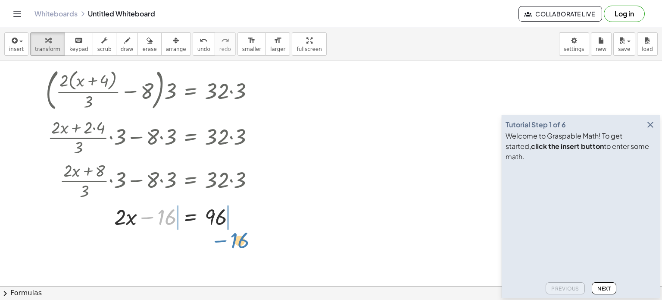
drag, startPoint x: 151, startPoint y: 214, endPoint x: 223, endPoint y: 237, distance: 75.7
click at [223, 237] on div "+ · 2 · ( + x + 4 ) · 3 − 8 = 32 · ( + · 2 · ( + x + 4 ) · 3 − 8 ) · ⬚ = · 32 ·…" at bounding box center [331, 220] width 662 height 451
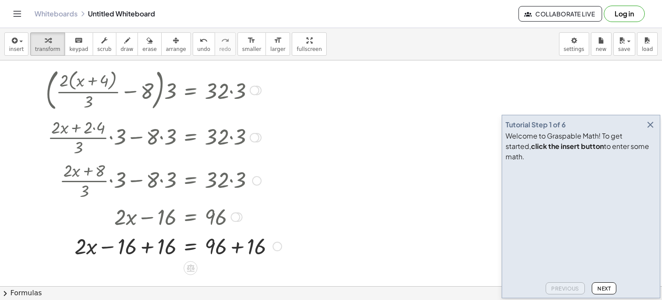
click at [150, 248] on div at bounding box center [163, 245] width 244 height 29
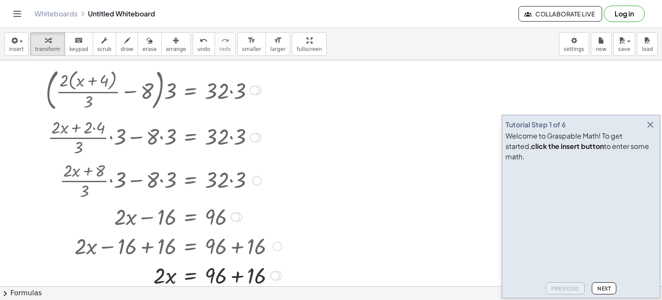
click at [240, 280] on div at bounding box center [163, 274] width 244 height 29
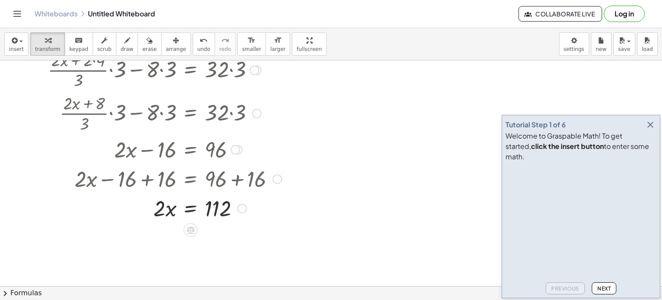
scroll to position [153, 0]
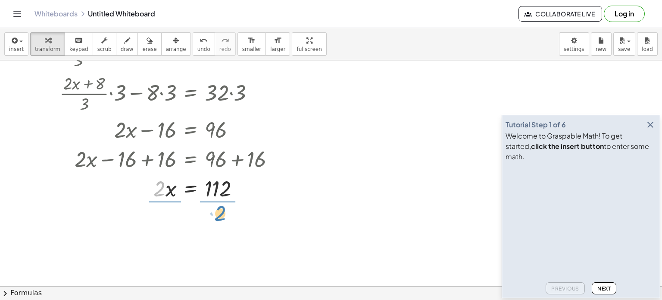
drag, startPoint x: 164, startPoint y: 187, endPoint x: 223, endPoint y: 212, distance: 64.4
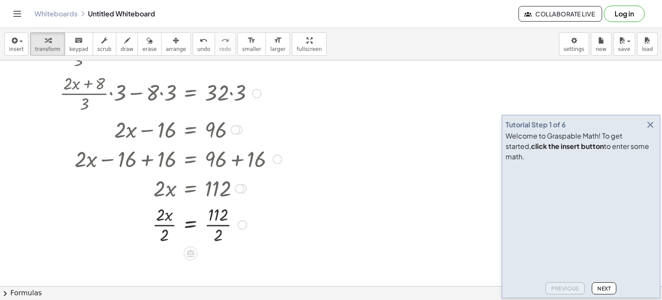
click at [220, 223] on div at bounding box center [163, 223] width 244 height 43
click at [170, 222] on div at bounding box center [163, 223] width 244 height 43
click at [16, 32] on button "insert" at bounding box center [16, 43] width 24 height 23
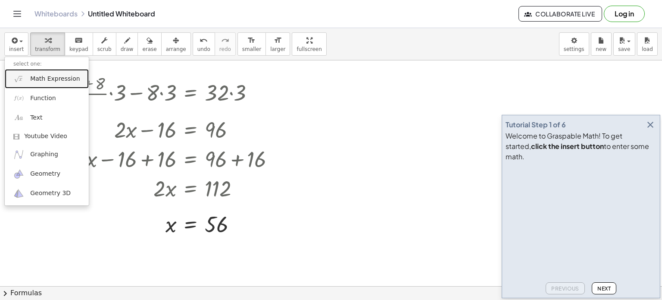
click at [44, 81] on span "Math Expression" at bounding box center [55, 79] width 50 height 9
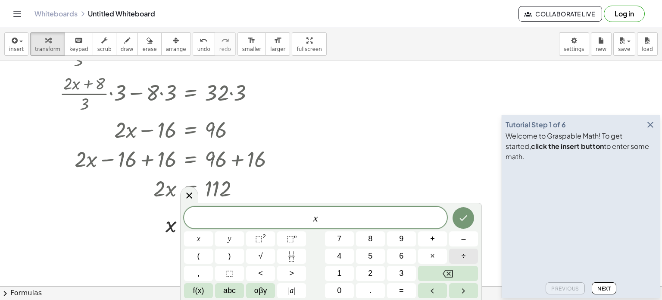
click at [458, 258] on button "÷" at bounding box center [463, 255] width 29 height 15
click at [457, 257] on button "÷" at bounding box center [463, 255] width 29 height 15
click at [436, 242] on button "+" at bounding box center [432, 238] width 29 height 15
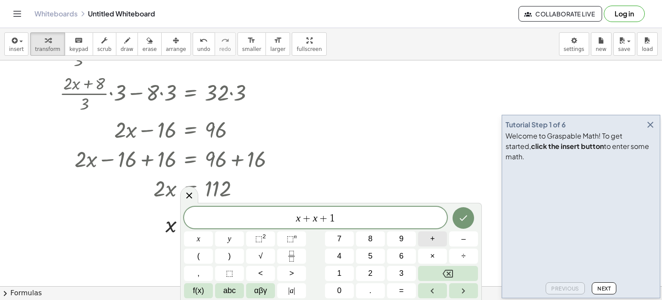
click at [436, 242] on button "+" at bounding box center [432, 238] width 29 height 15
click at [406, 290] on button "=" at bounding box center [401, 290] width 29 height 15
click at [465, 216] on icon "Done" at bounding box center [463, 217] width 10 height 10
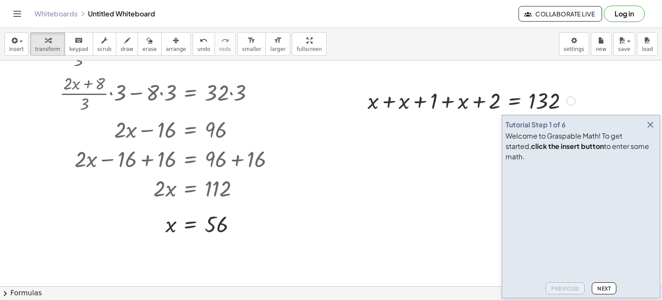
click at [388, 91] on div at bounding box center [471, 99] width 216 height 29
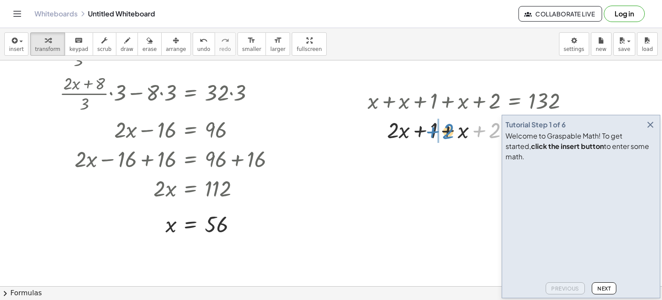
drag, startPoint x: 481, startPoint y: 132, endPoint x: 435, endPoint y: 133, distance: 46.6
click at [435, 133] on div at bounding box center [471, 129] width 216 height 29
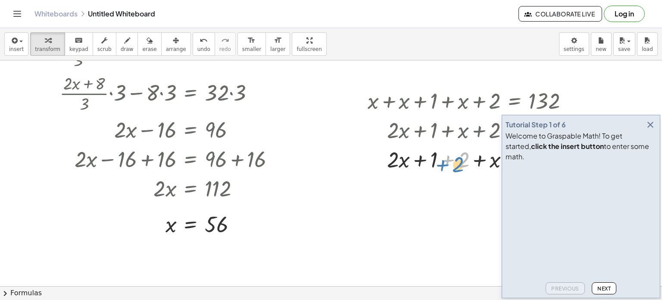
drag, startPoint x: 459, startPoint y: 159, endPoint x: 456, endPoint y: 162, distance: 4.9
click at [456, 162] on div at bounding box center [471, 158] width 216 height 29
click at [444, 159] on div at bounding box center [471, 158] width 216 height 29
click at [650, 130] on icon "button" at bounding box center [650, 124] width 10 height 10
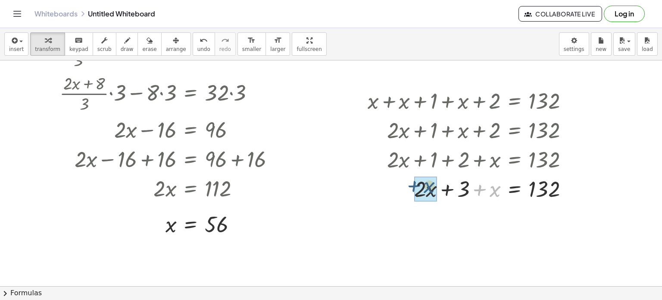
drag, startPoint x: 494, startPoint y: 187, endPoint x: 425, endPoint y: 183, distance: 68.6
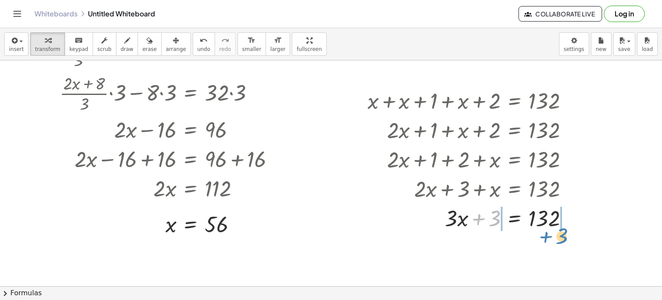
drag, startPoint x: 480, startPoint y: 217, endPoint x: 547, endPoint y: 234, distance: 69.4
click at [547, 234] on div "+ · 2 · ( + x + 4 ) · 3 − 8 = 32 · ( + · 2 · ( + x + 4 ) · 3 − 8 ) · ⬚ = · 32 ·…" at bounding box center [331, 133] width 662 height 451
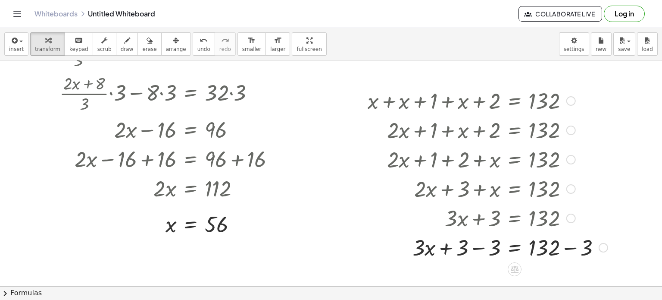
click at [480, 249] on div at bounding box center [487, 246] width 249 height 29
click at [573, 250] on div at bounding box center [487, 246] width 249 height 29
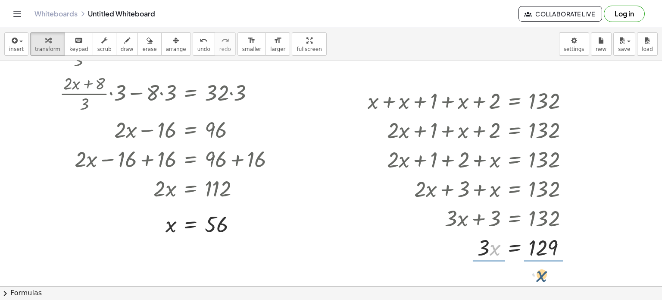
drag, startPoint x: 494, startPoint y: 248, endPoint x: 549, endPoint y: 272, distance: 60.4
click at [542, 244] on div at bounding box center [471, 246] width 216 height 43
click at [542, 249] on div at bounding box center [471, 246] width 216 height 43
click at [487, 247] on div at bounding box center [471, 246] width 216 height 43
click at [200, 38] on icon "undo" at bounding box center [204, 40] width 8 height 10
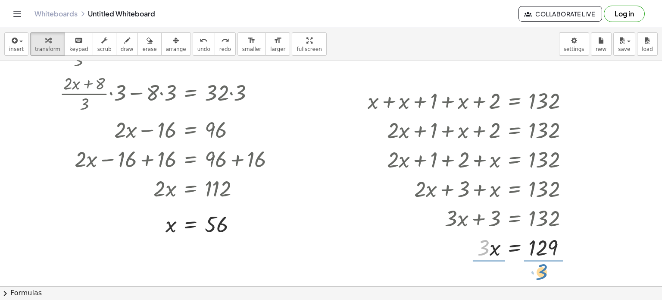
drag, startPoint x: 486, startPoint y: 246, endPoint x: 544, endPoint y: 270, distance: 62.2
click at [546, 244] on div at bounding box center [471, 246] width 216 height 43
click at [494, 248] on div at bounding box center [471, 246] width 216 height 43
